Goal: Information Seeking & Learning: Understand process/instructions

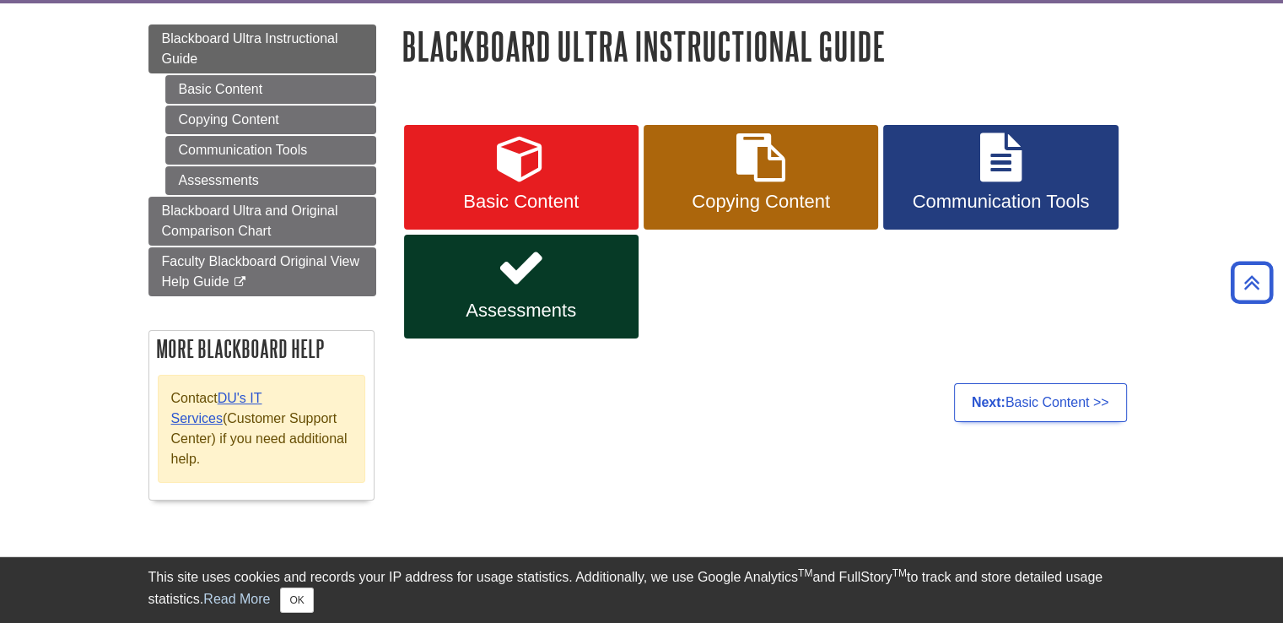
scroll to position [84, 0]
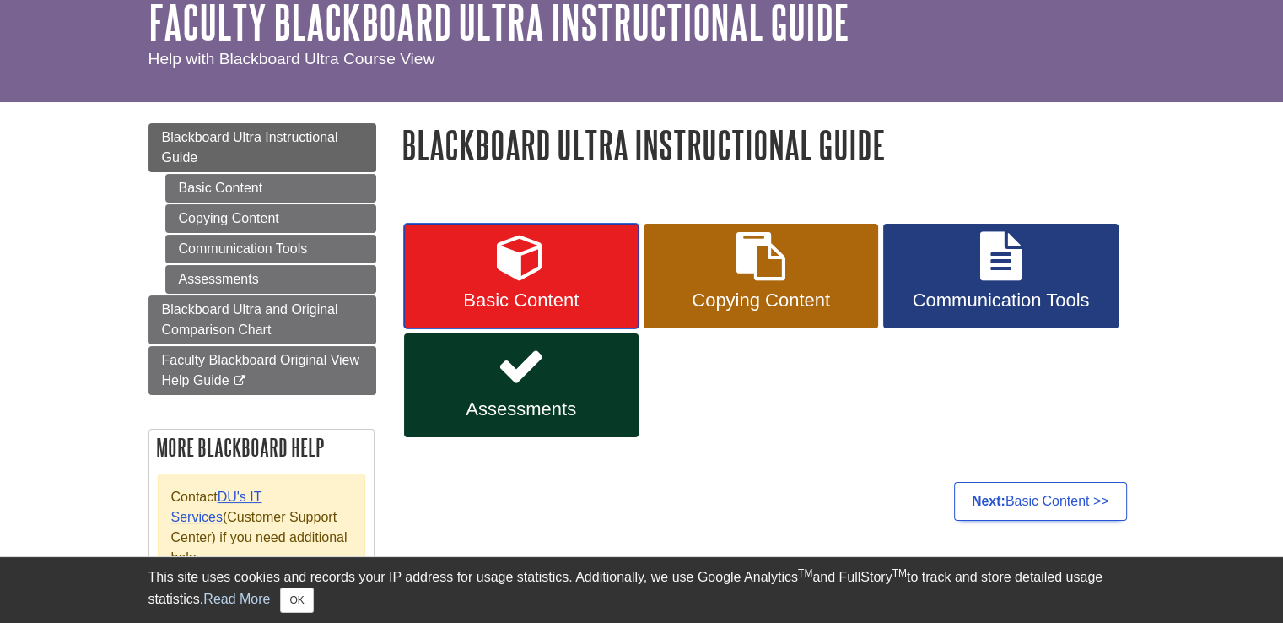
click at [493, 296] on span "Basic Content" at bounding box center [521, 300] width 209 height 22
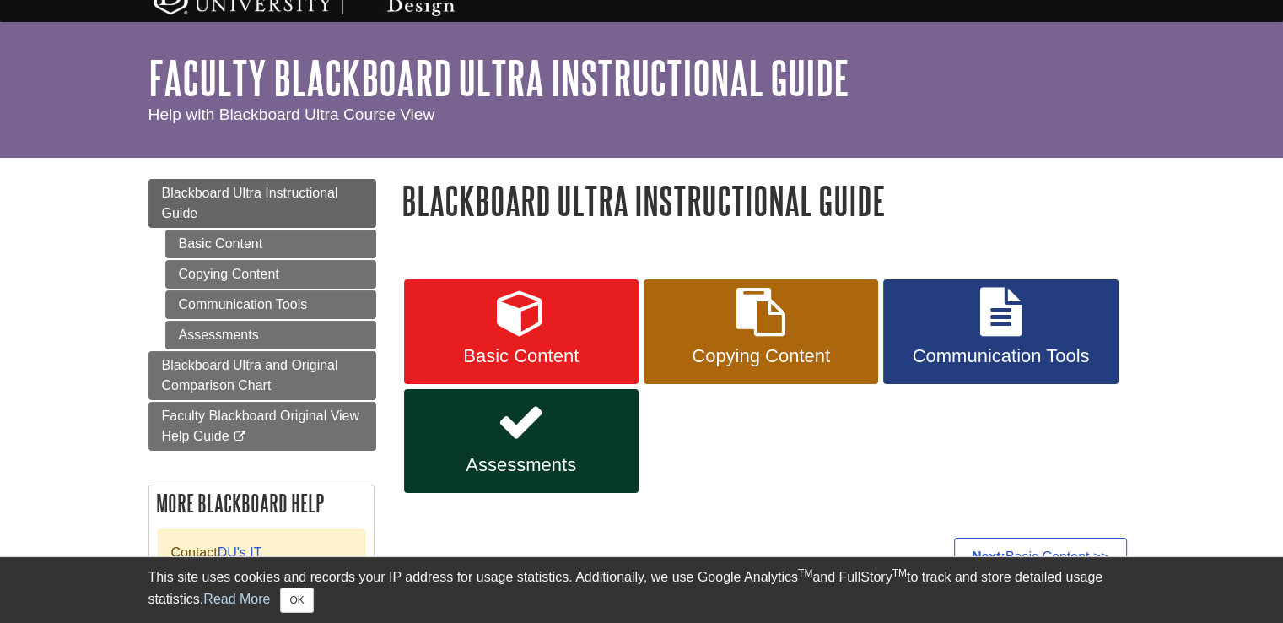
scroll to position [0, 0]
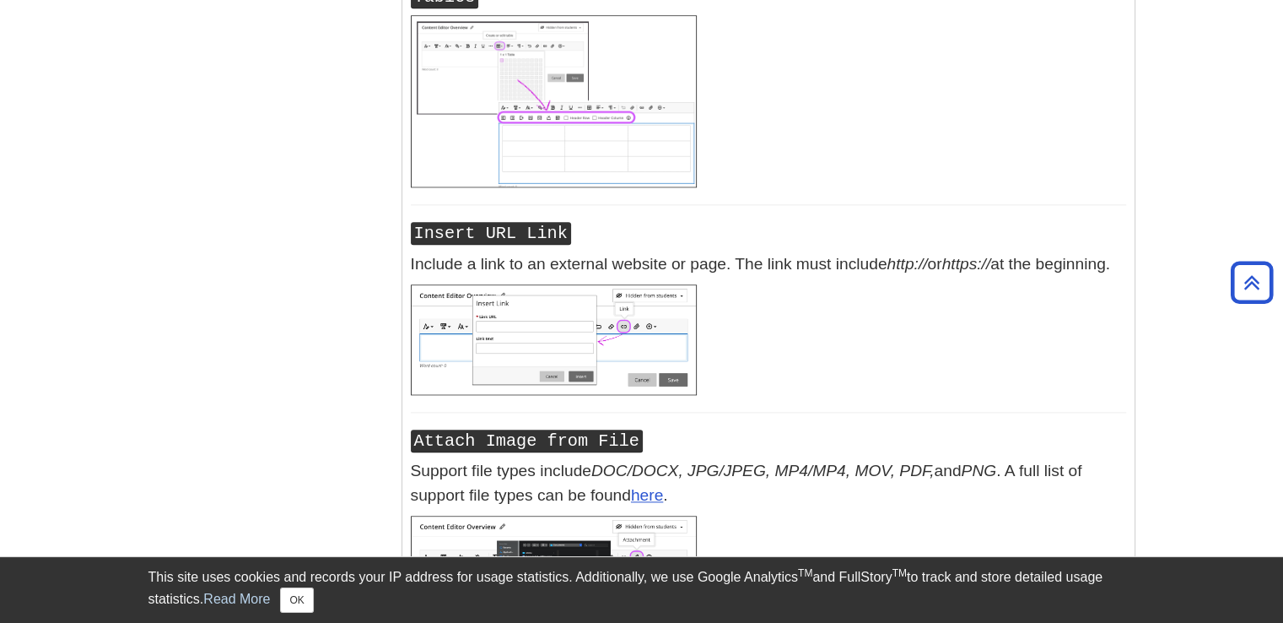
scroll to position [1687, 0]
